Goal: Navigation & Orientation: Find specific page/section

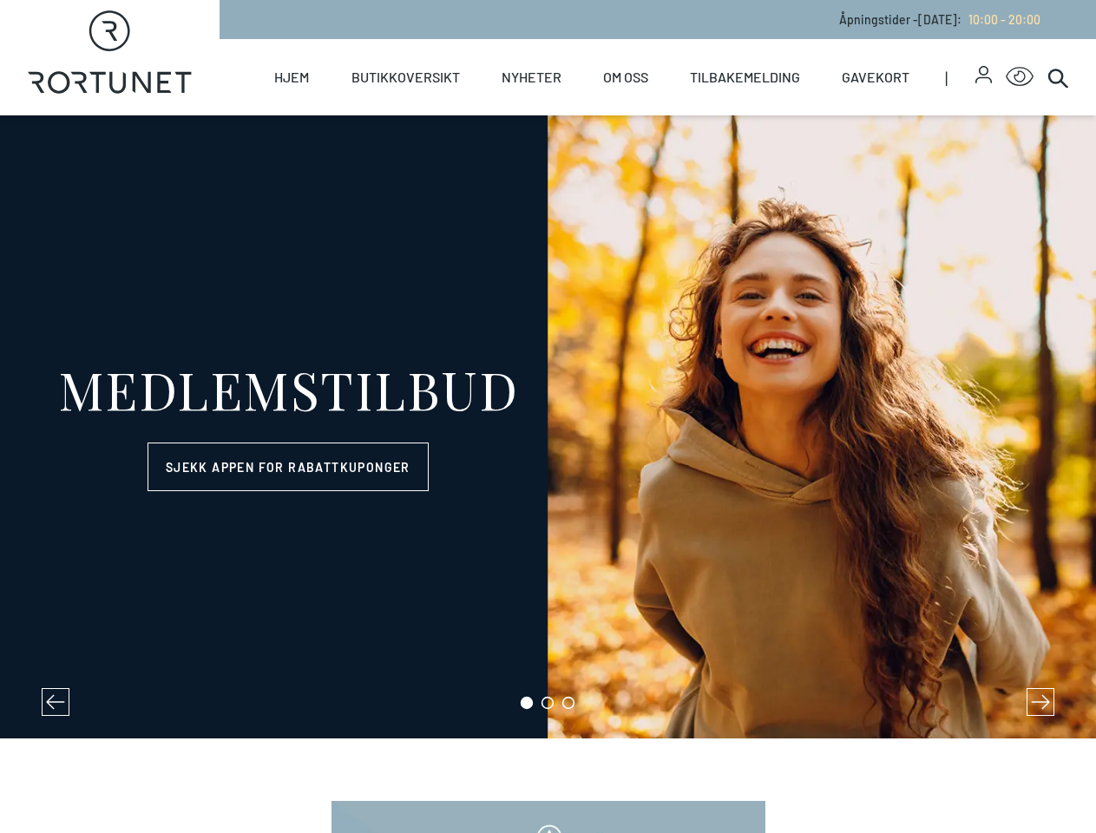
select select "NO"
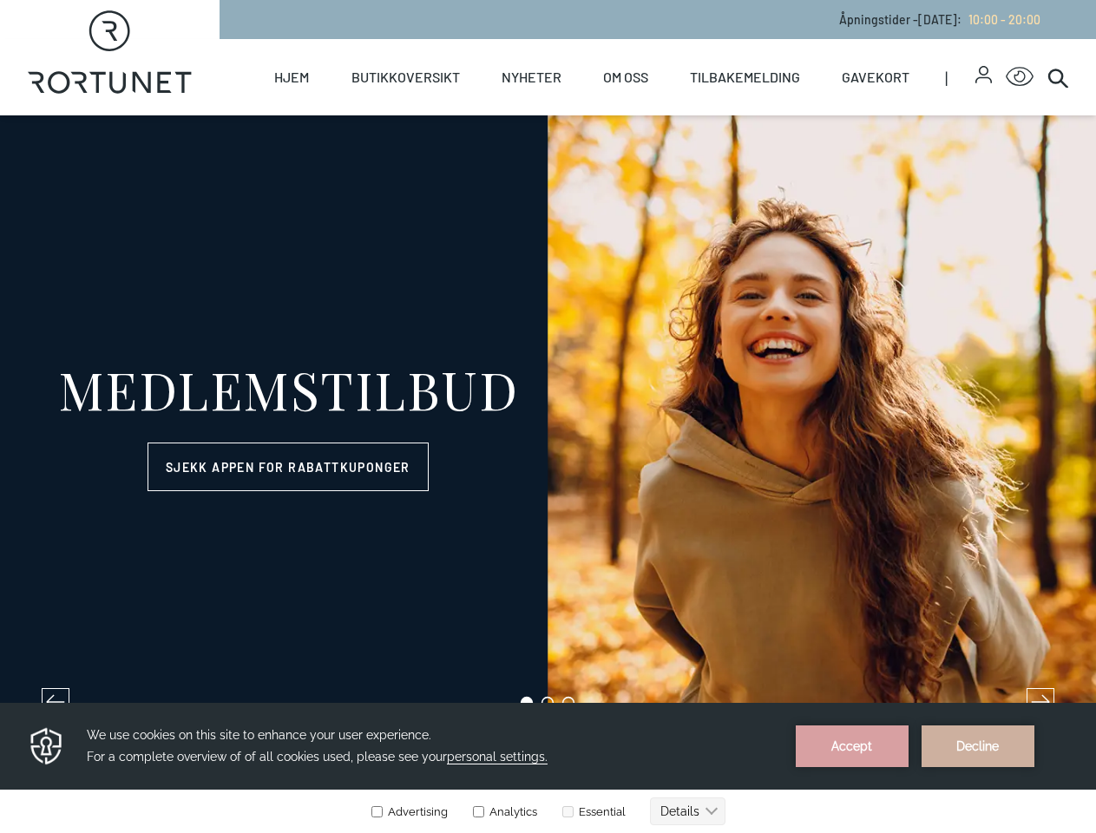
click at [979, 75] on icon "button" at bounding box center [984, 71] width 10 height 10
click at [1006, 77] on icon "Click for Accessibility Features" at bounding box center [1020, 77] width 28 height 20
